Goal: Task Accomplishment & Management: Complete application form

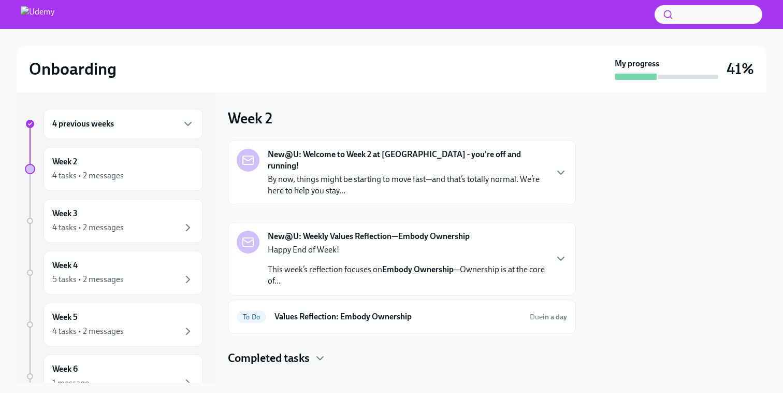
scroll to position [5, 0]
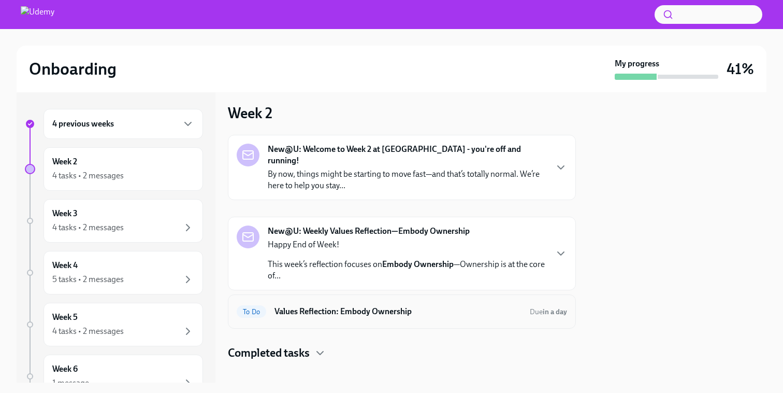
click at [283, 306] on h6 "Values Reflection: Embody Ownership" at bounding box center [398, 311] width 247 height 11
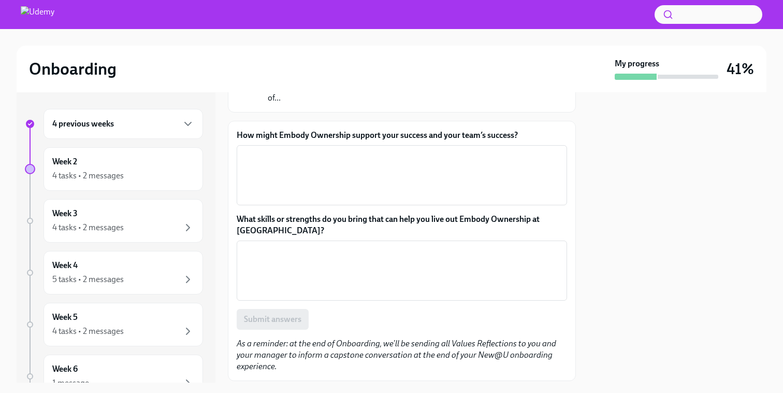
scroll to position [110, 0]
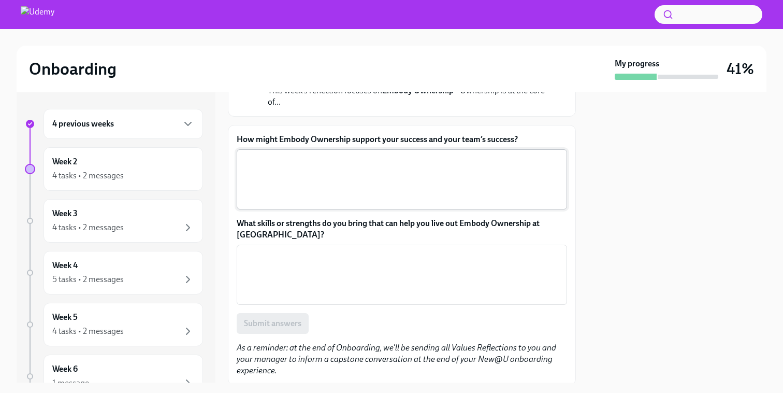
click at [308, 191] on textarea "How might Embody Ownership support your success and your team’s success?" at bounding box center [402, 179] width 318 height 50
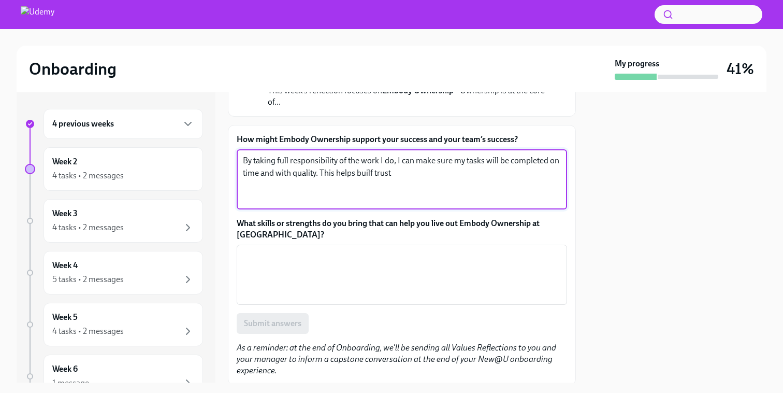
click at [374, 179] on textarea "By taking full responsibility of the work I do, I can make sure my tasks will b…" at bounding box center [402, 179] width 318 height 50
click at [403, 179] on textarea "By taking full responsibility of the work I do, I can make sure my tasks will b…" at bounding box center [402, 179] width 318 height 50
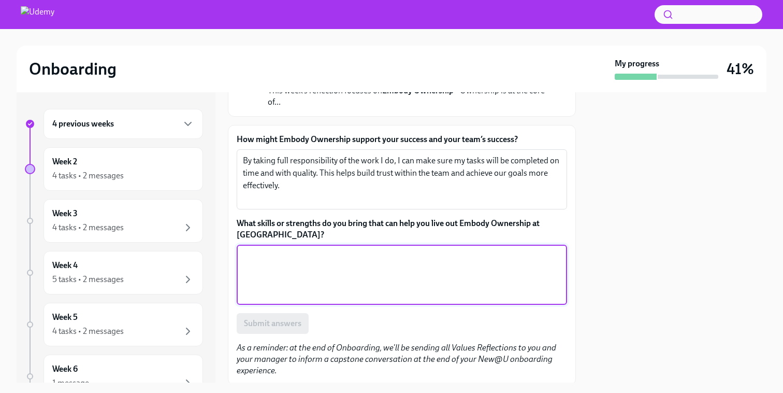
click at [376, 279] on textarea "What skills or strengths do you bring that can help you live out Embody Ownersh…" at bounding box center [402, 275] width 318 height 50
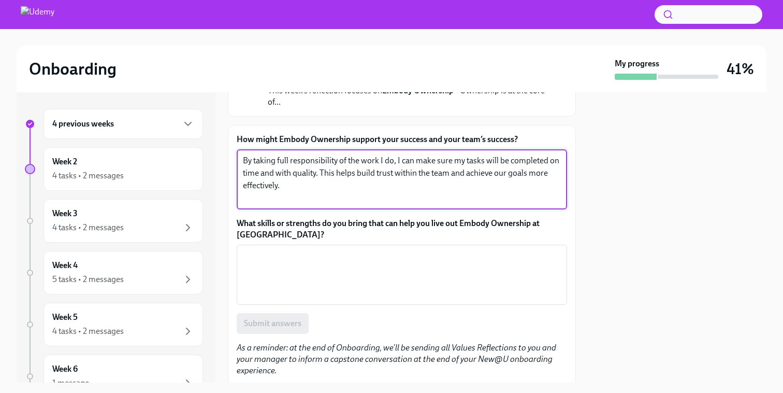
click at [347, 187] on textarea "By taking full responsibility of the work I do, I can make sure my tasks will b…" at bounding box center [402, 179] width 318 height 50
type textarea "By taking full responsibility of the work I do, I can make sure my tasks will b…"
click at [311, 255] on textarea "What skills or strengths do you bring that can help you live out Embody Ownersh…" at bounding box center [402, 275] width 318 height 50
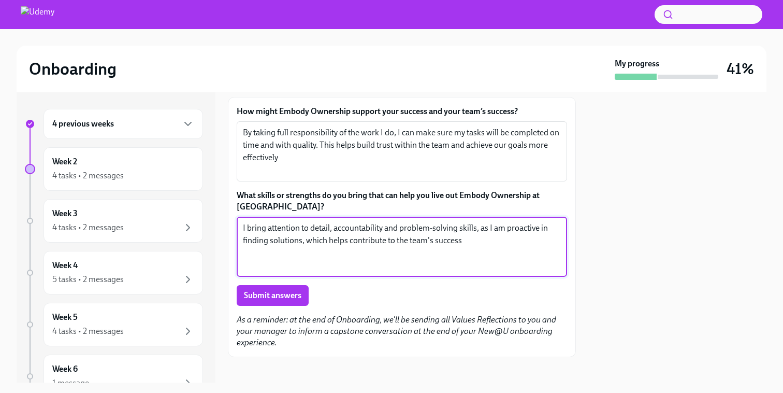
scroll to position [134, 0]
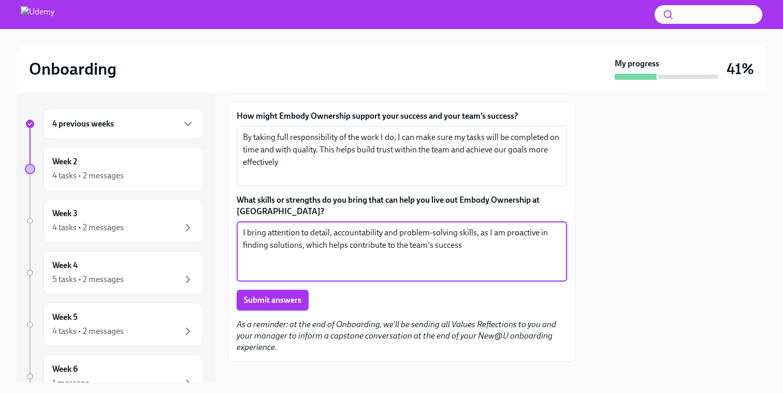
type textarea "I bring attention to detail, accountability and problem-solving skills, as I am…"
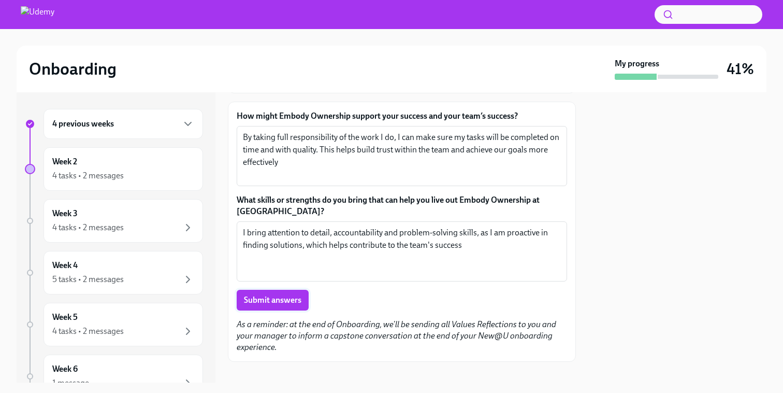
click at [291, 304] on span "Submit answers" at bounding box center [273, 300] width 58 height 10
